Goal: Transaction & Acquisition: Purchase product/service

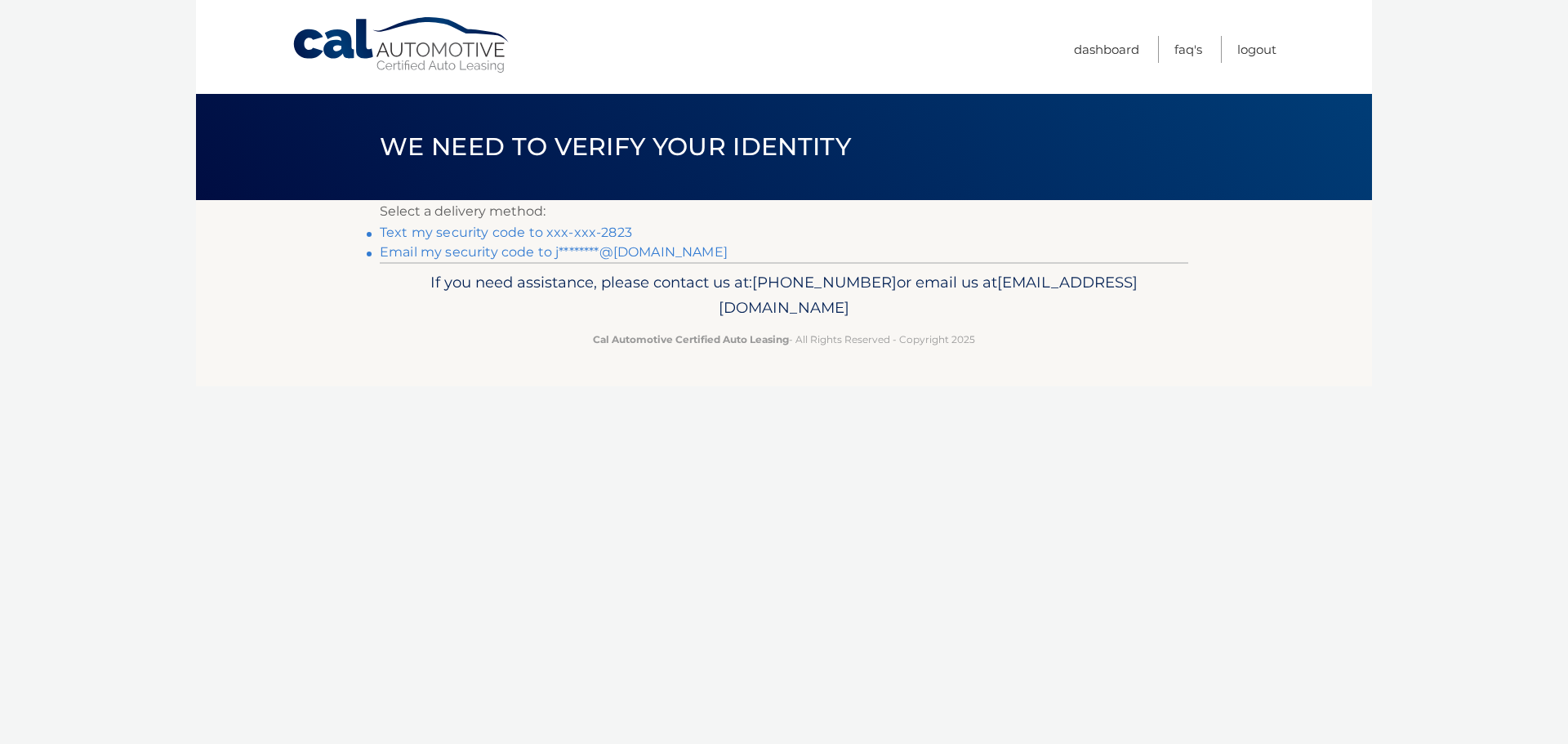
click at [457, 229] on link "Text my security code to xxx-xxx-2823" at bounding box center [506, 232] width 252 height 16
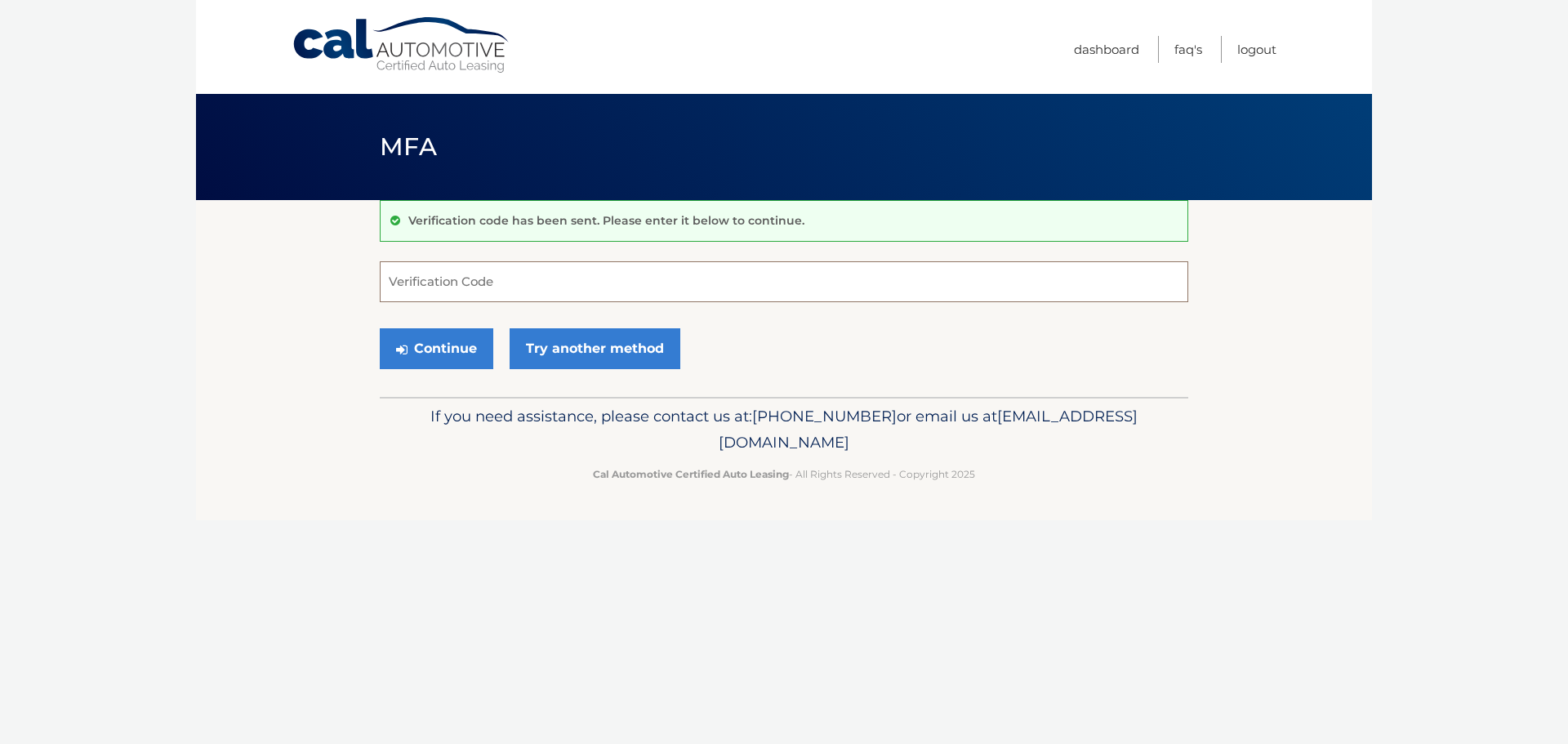
click at [458, 274] on input "Verification Code" at bounding box center [784, 282] width 809 height 41
click at [503, 281] on input "Verification Code" at bounding box center [784, 282] width 809 height 41
type input "954691"
click at [480, 341] on button "Continue" at bounding box center [437, 348] width 113 height 41
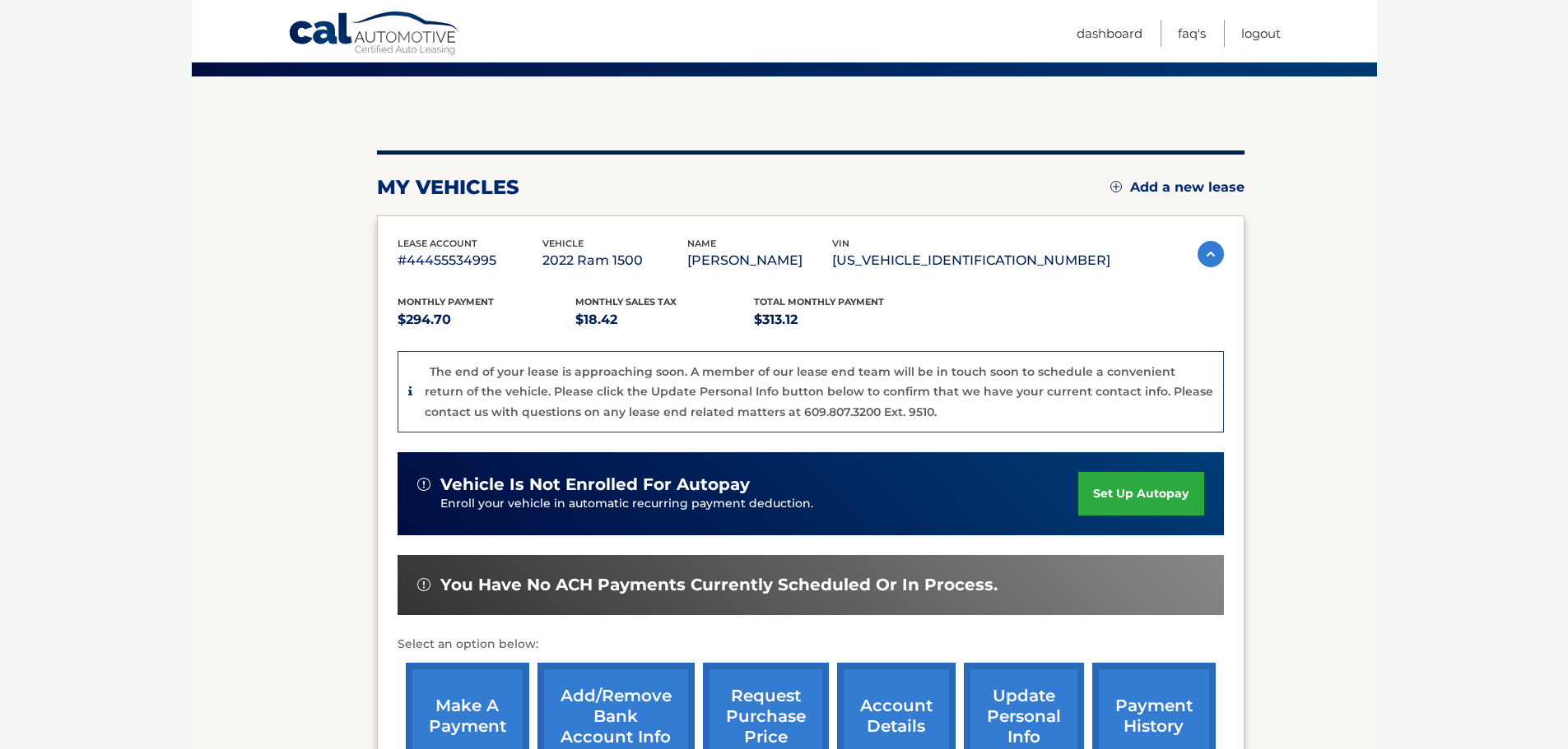
scroll to position [329, 0]
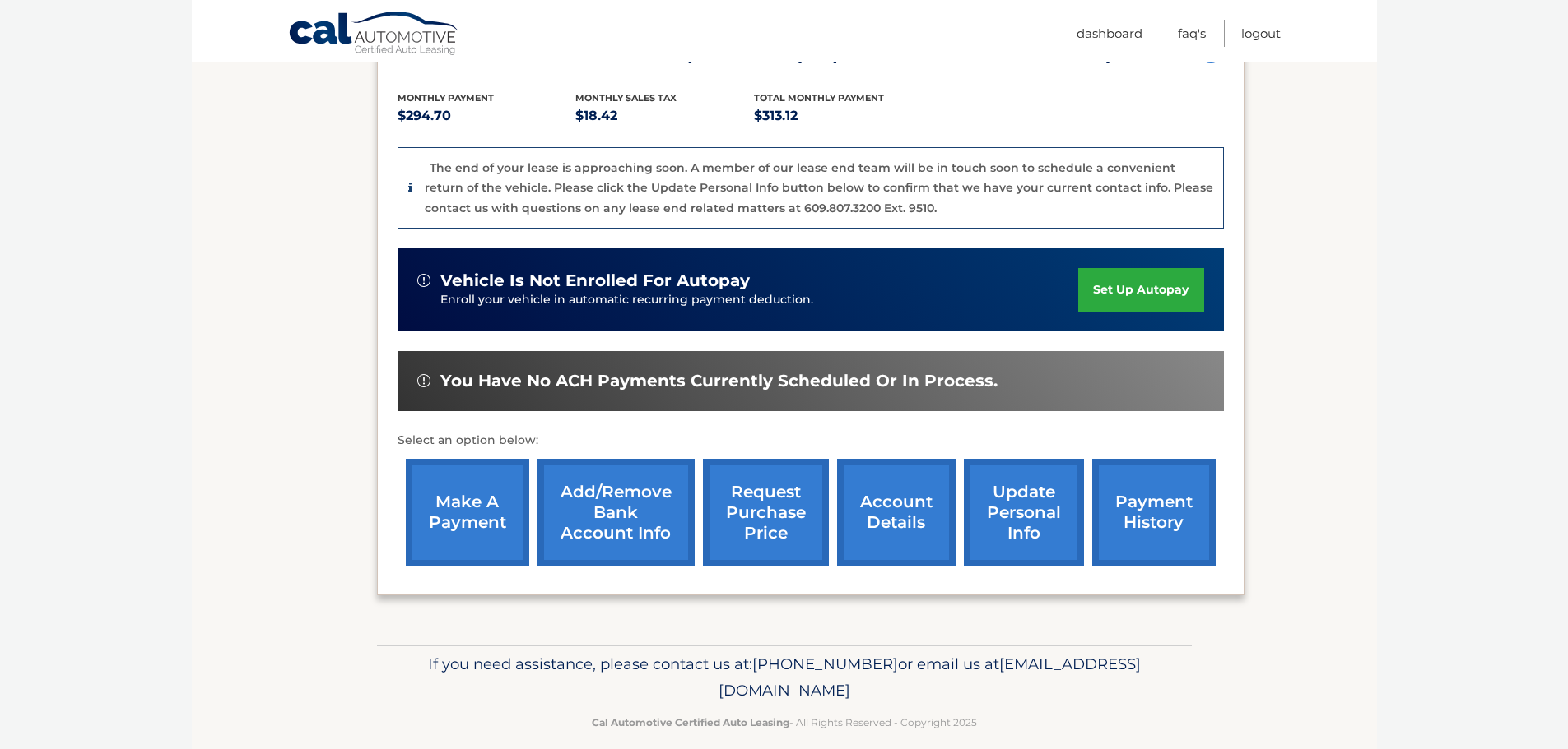
click at [448, 538] on link "make a payment" at bounding box center [468, 513] width 123 height 108
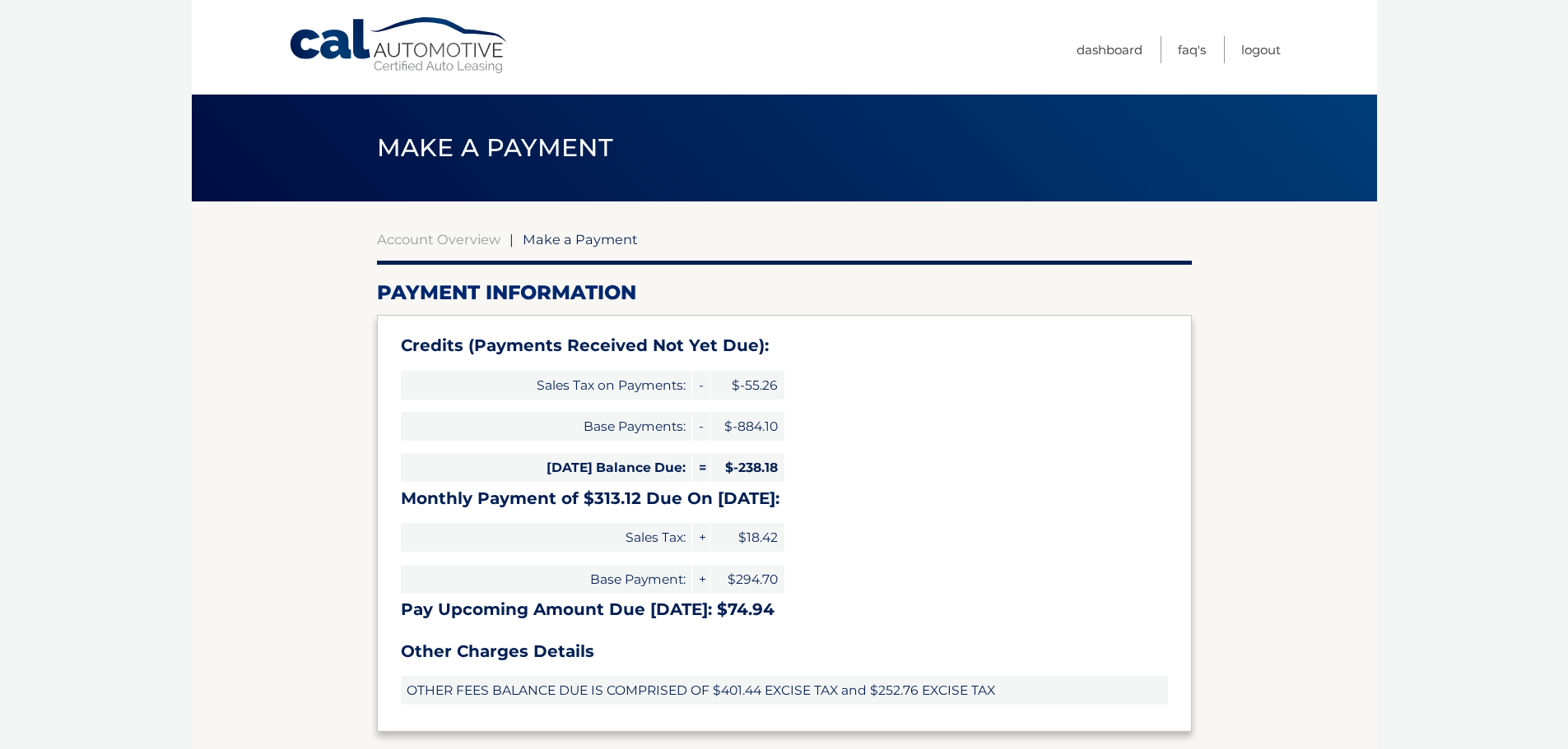
select select "M2NkNTk2YTItZTMxNy00YTk3LTkyZDctZTdkYzJjN2U3NWEz"
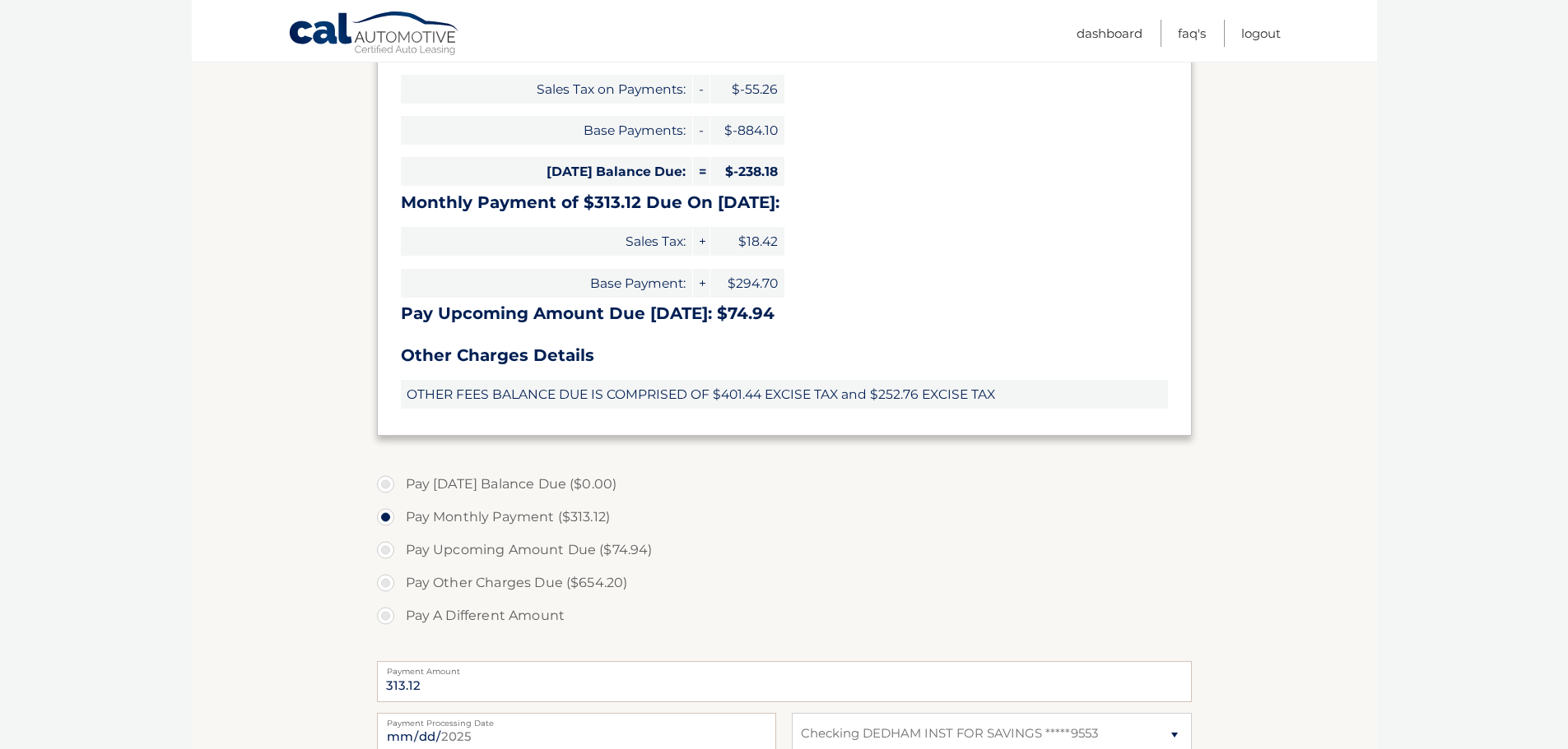
scroll to position [329, 0]
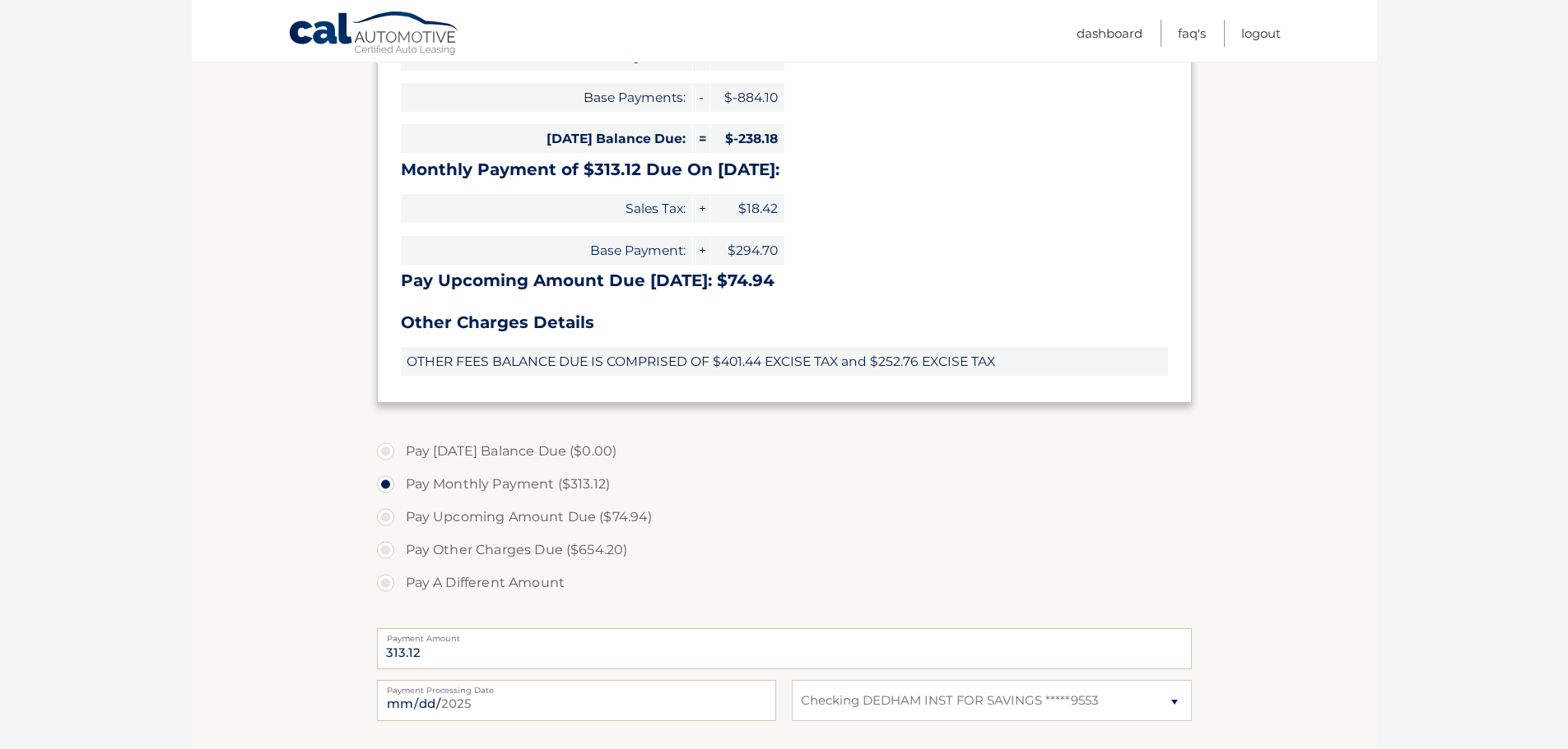
click at [401, 455] on label "Pay [DATE] Balance Due ($0.00)" at bounding box center [784, 452] width 815 height 33
click at [390, 578] on label "Pay A Different Amount" at bounding box center [784, 583] width 815 height 33
click at [390, 578] on input "Pay A Different Amount" at bounding box center [392, 580] width 17 height 27
radio input "true"
click at [434, 659] on input "Payment Amount" at bounding box center [784, 649] width 815 height 41
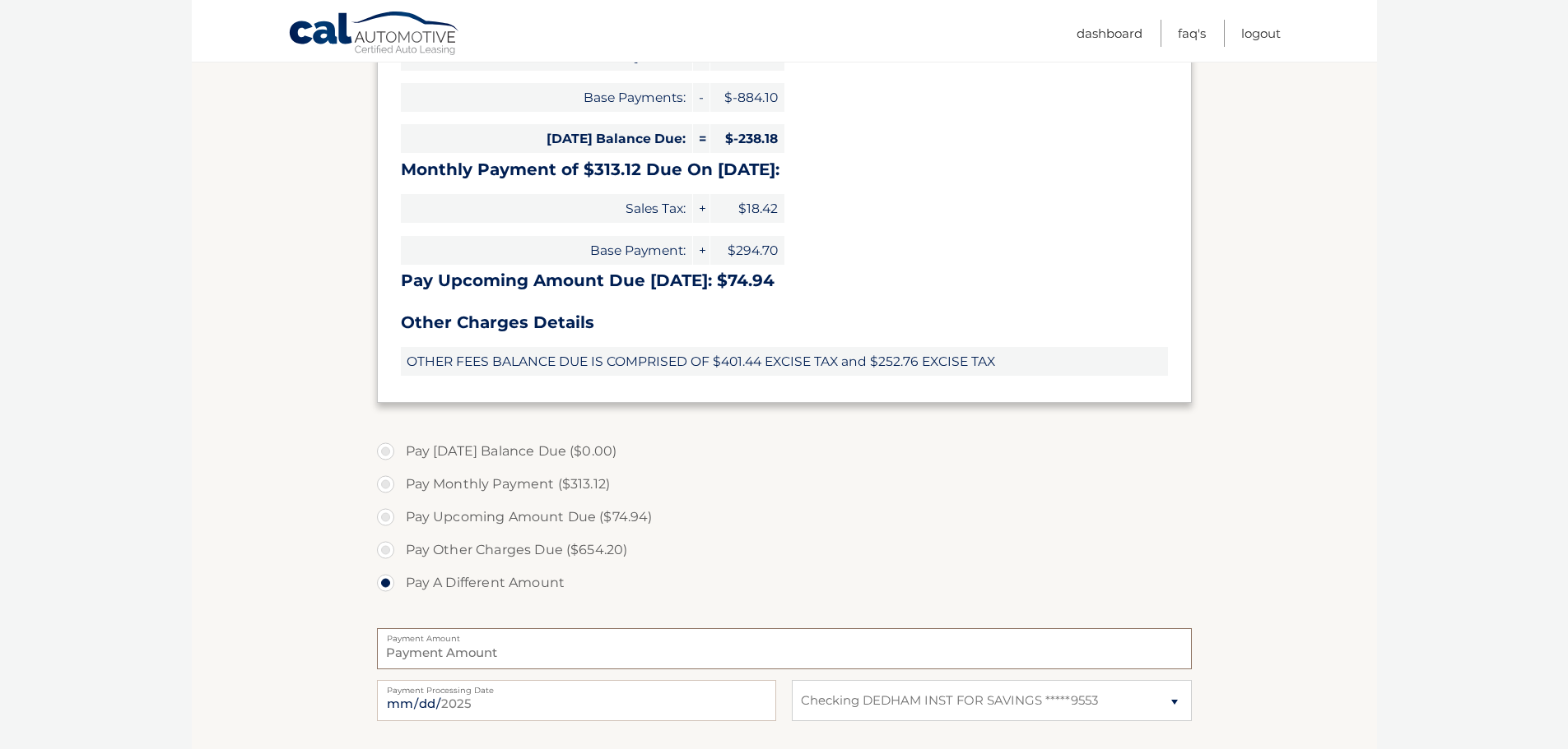
click at [856, 651] on input "Payment Amount" at bounding box center [784, 649] width 815 height 41
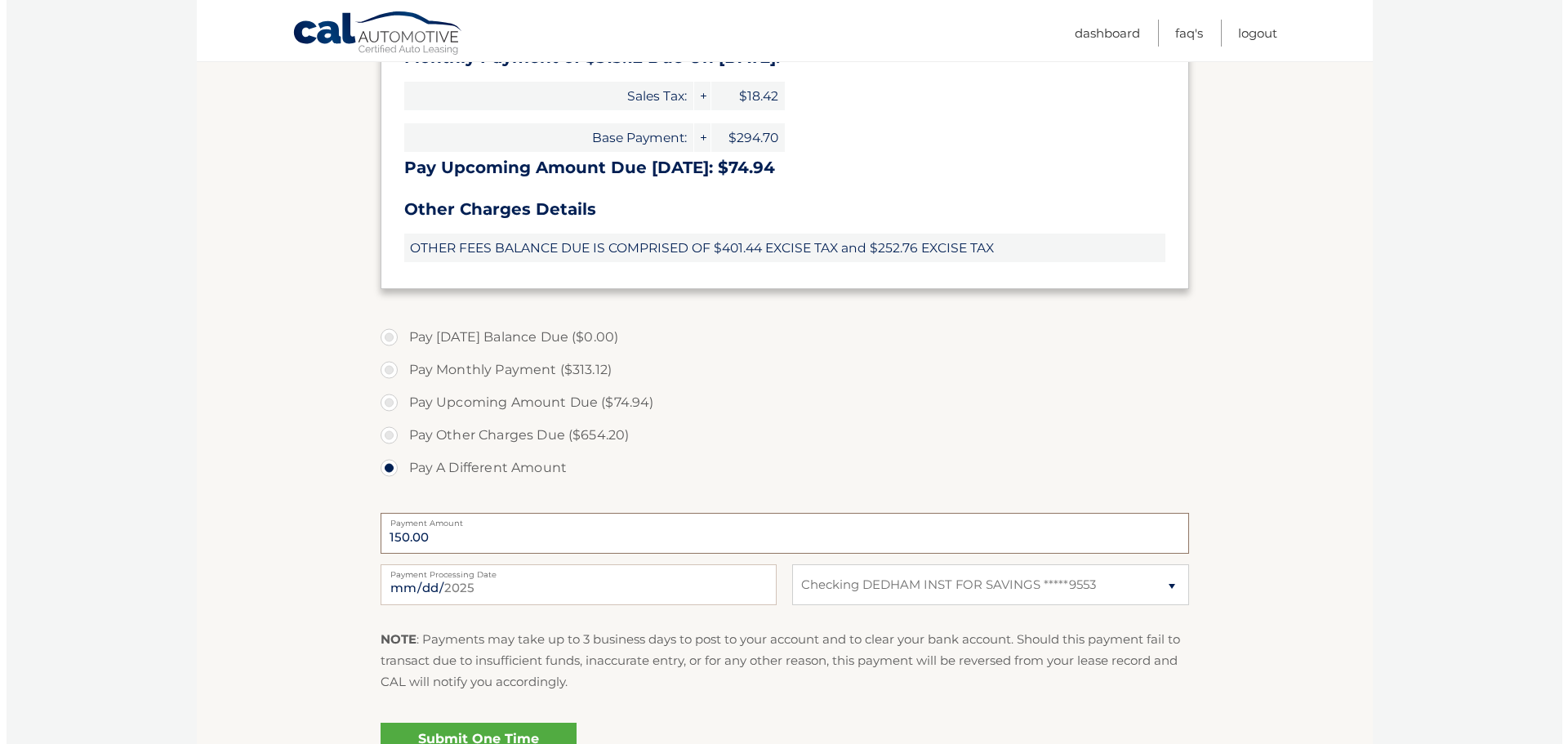
scroll to position [616, 0]
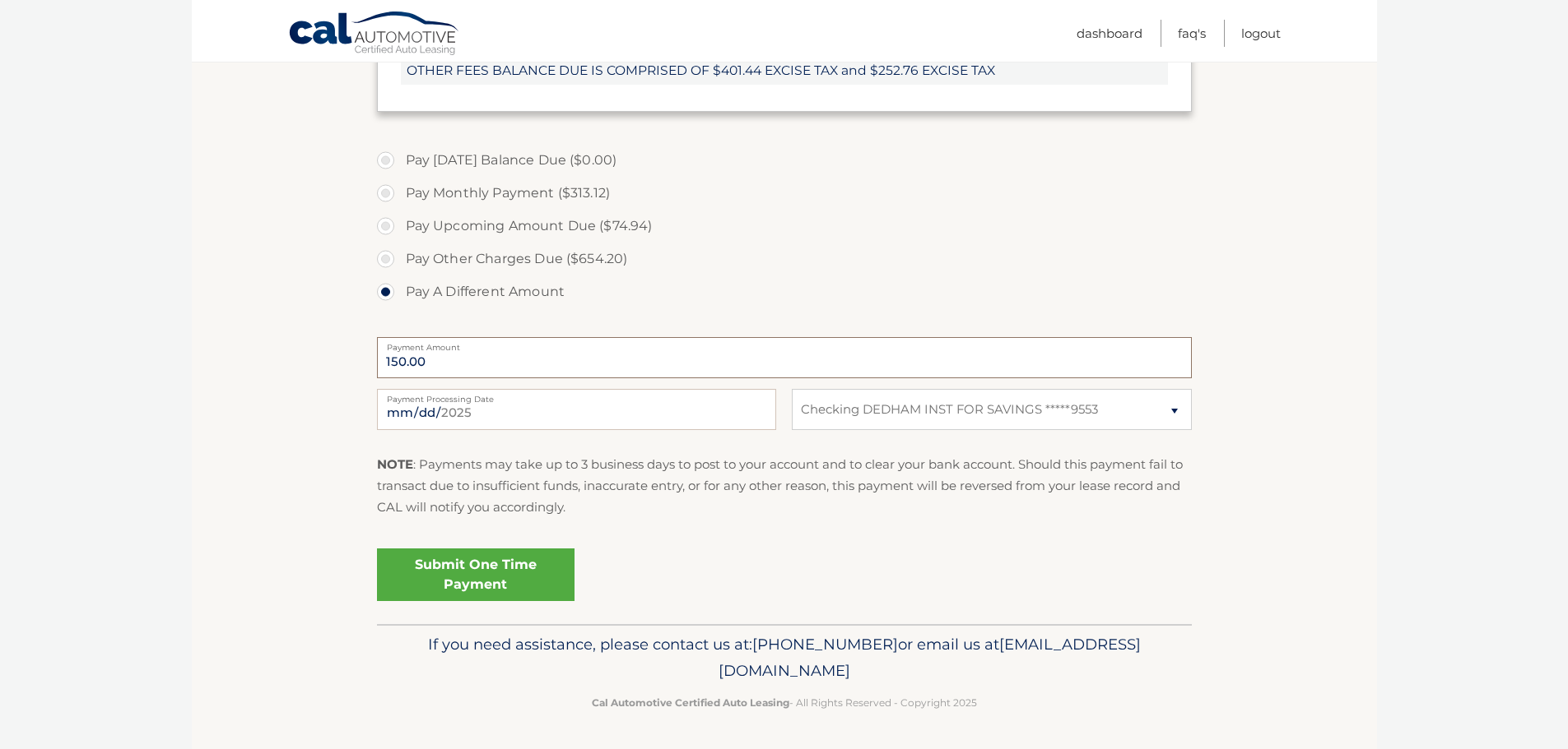
type input "150.00"
click at [558, 568] on link "Submit One Time Payment" at bounding box center [475, 574] width 198 height 52
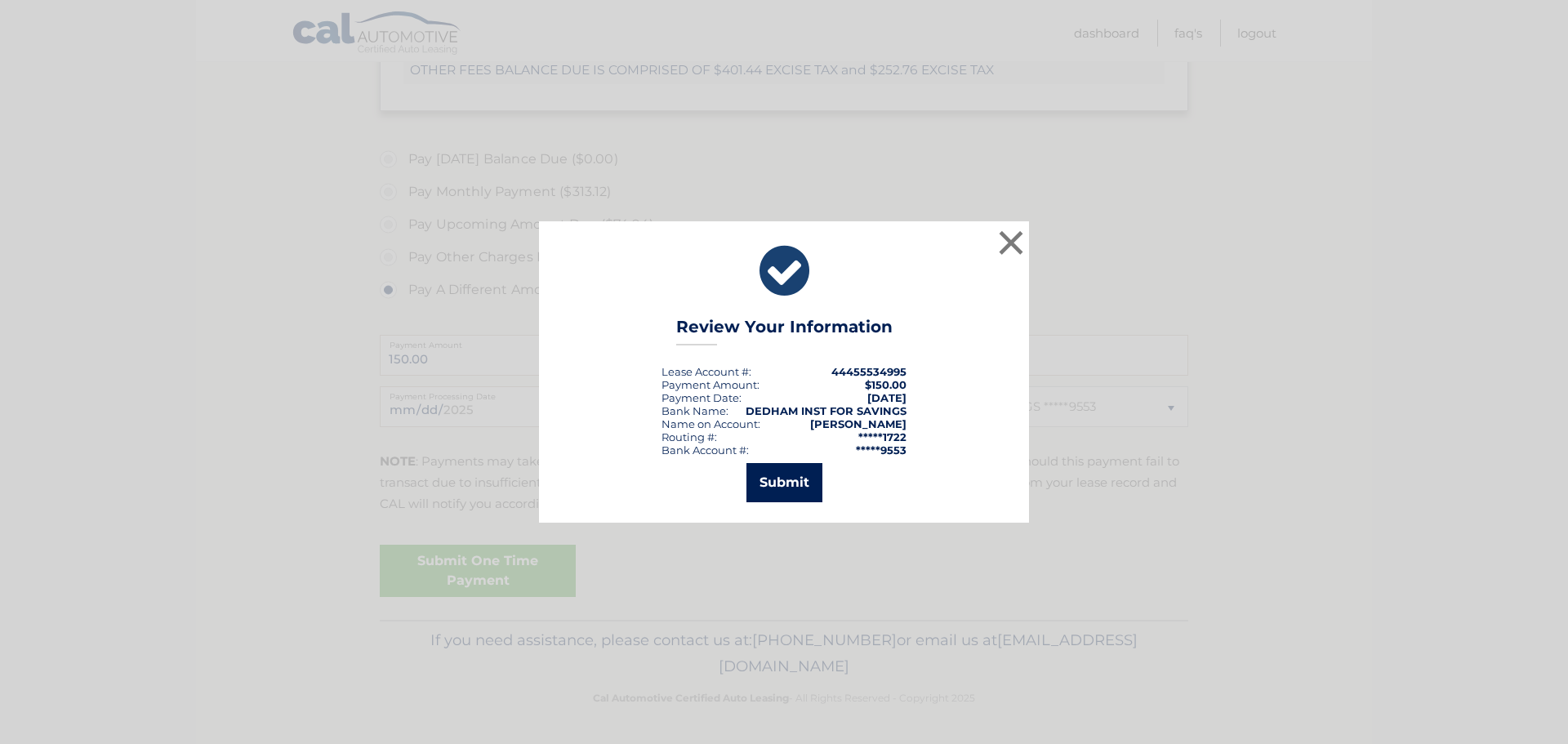
click at [768, 498] on button "Submit" at bounding box center [784, 483] width 76 height 39
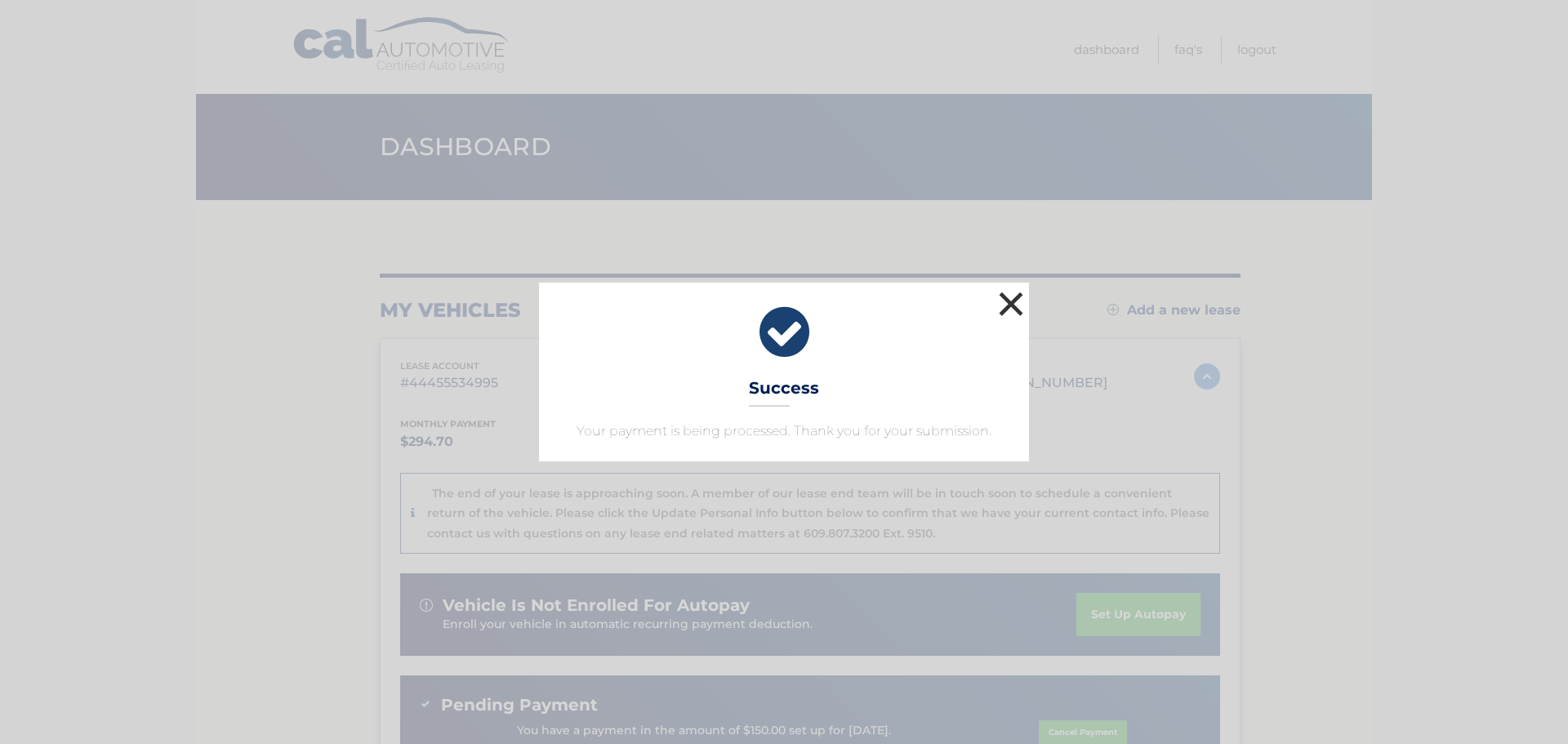
click at [1006, 303] on button "×" at bounding box center [1012, 304] width 33 height 33
